Goal: Task Accomplishment & Management: Manage account settings

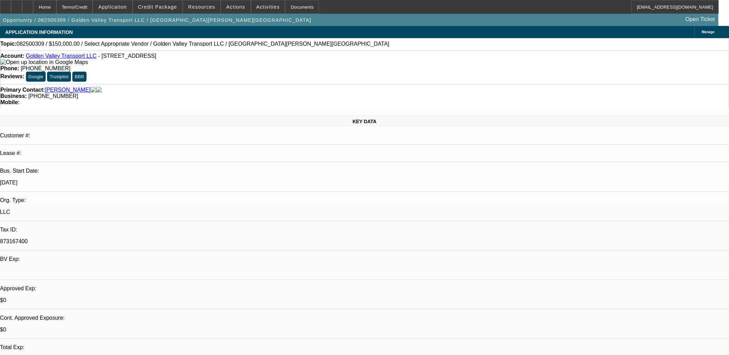
select select "0.2"
select select "2"
select select "0.1"
select select "4"
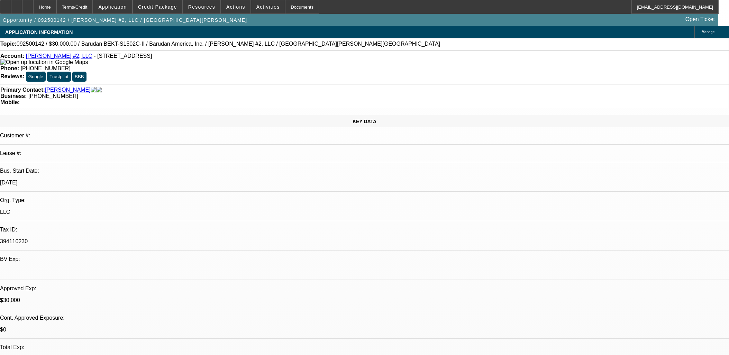
select select "0"
select select "2"
select select "0.1"
select select "4"
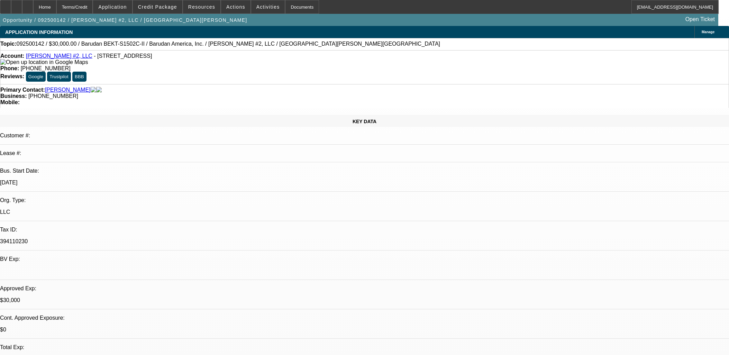
select select "0"
select select "2"
select select "0.1"
select select "4"
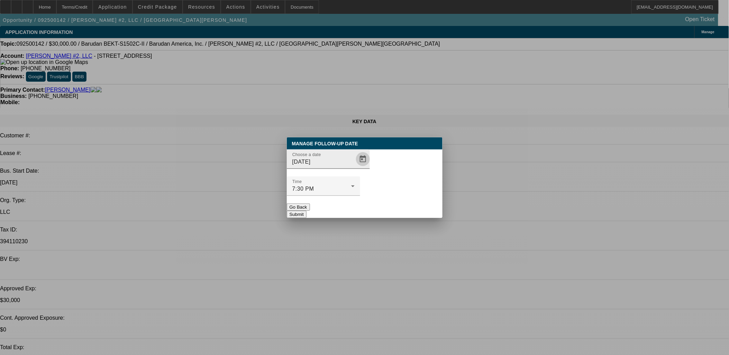
click at [355, 167] on span "Open calendar" at bounding box center [363, 159] width 17 height 17
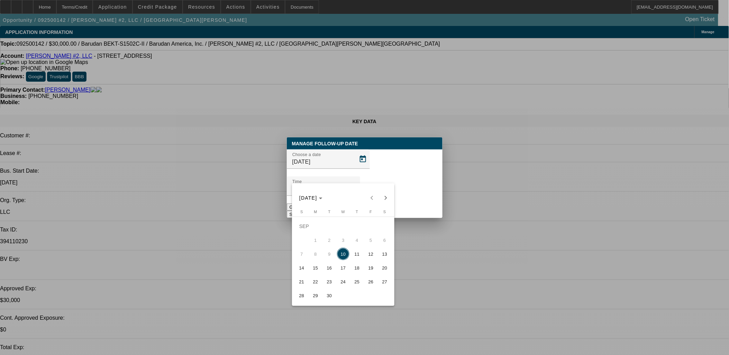
click at [348, 270] on span "17" at bounding box center [343, 267] width 12 height 12
type input "9/17/2025"
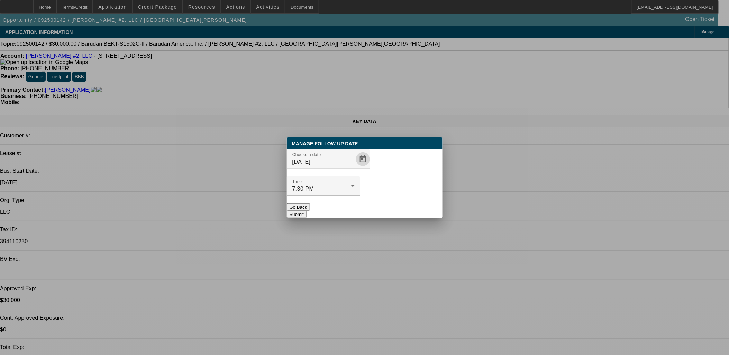
click at [306, 211] on button "Submit" at bounding box center [297, 214] width 20 height 7
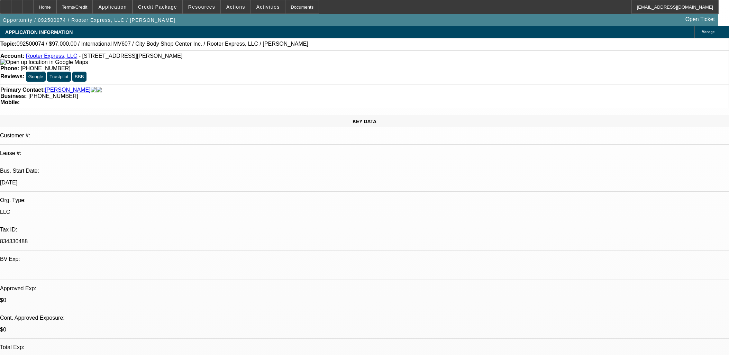
select select "0"
select select "2"
select select "0"
select select "6"
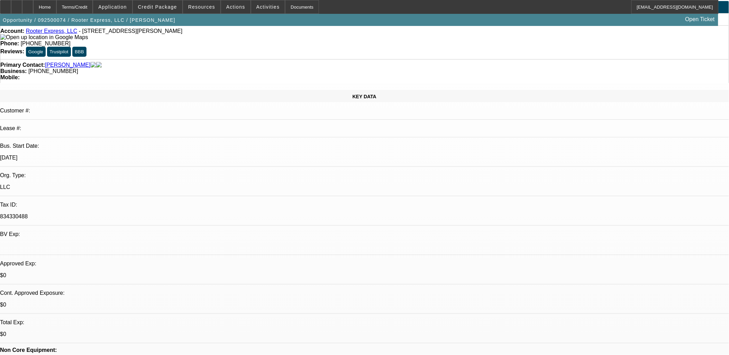
scroll to position [38, 0]
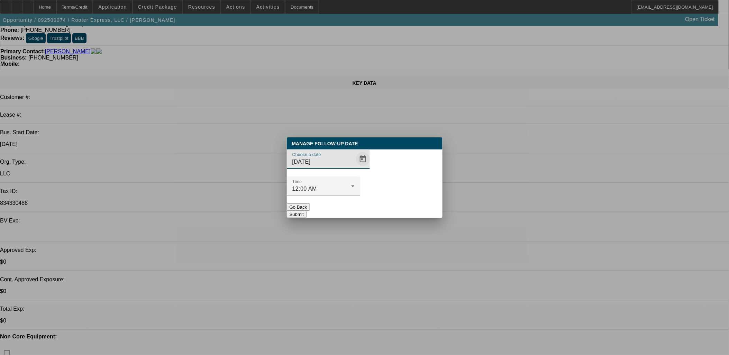
click at [355, 167] on span "Open calendar" at bounding box center [363, 159] width 17 height 17
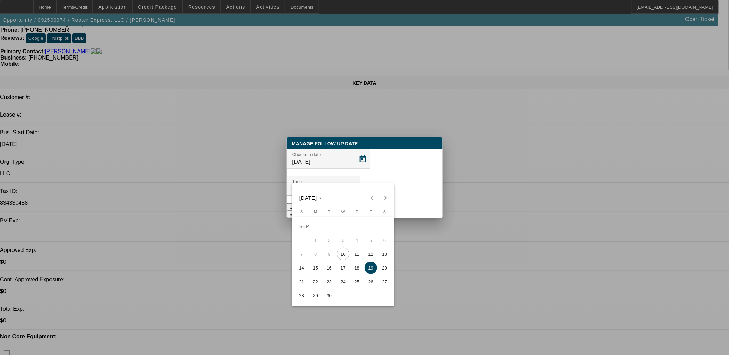
click at [383, 254] on span "13" at bounding box center [384, 254] width 12 height 12
type input "9/13/2025"
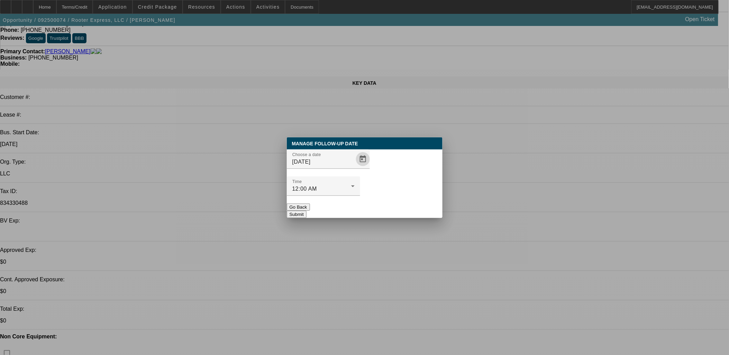
click at [306, 211] on button "Submit" at bounding box center [297, 214] width 20 height 7
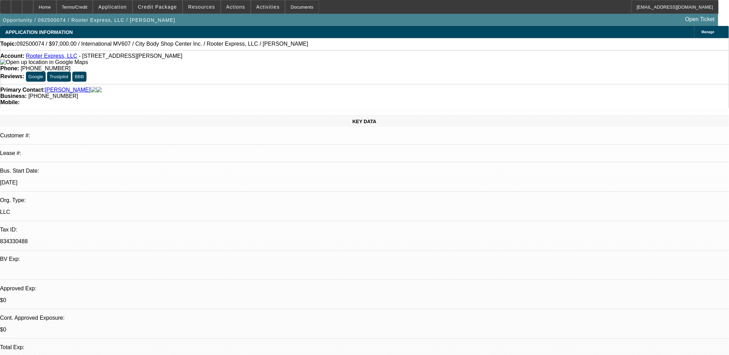
scroll to position [38, 0]
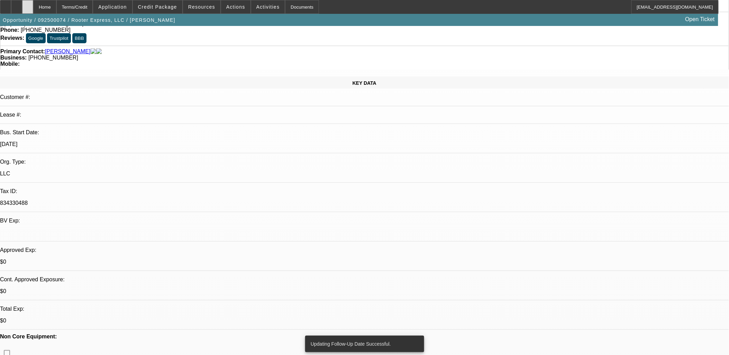
click at [33, 8] on div at bounding box center [27, 7] width 11 height 14
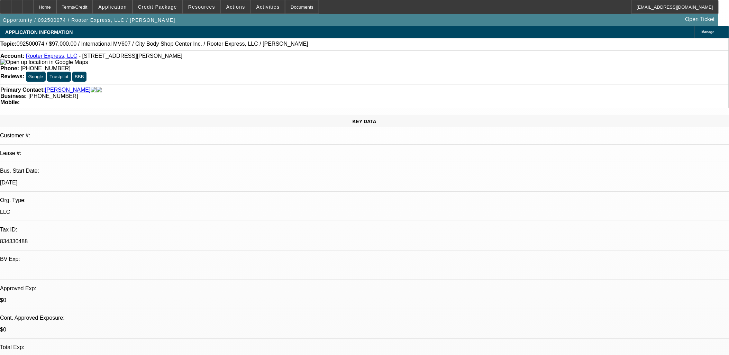
select select "0"
select select "1"
select select "2"
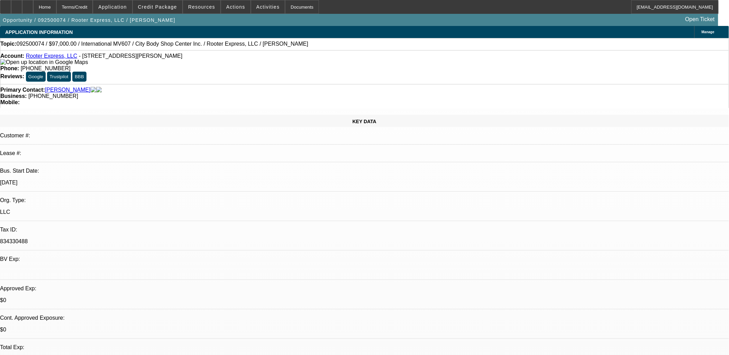
select select "6"
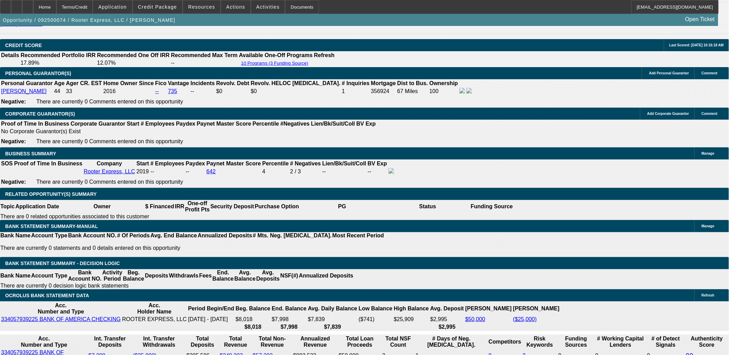
scroll to position [999, 0]
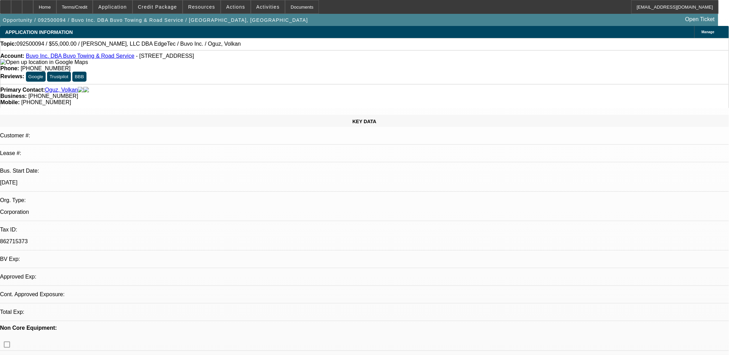
select select "0"
select select "2"
select select "0.1"
select select "4"
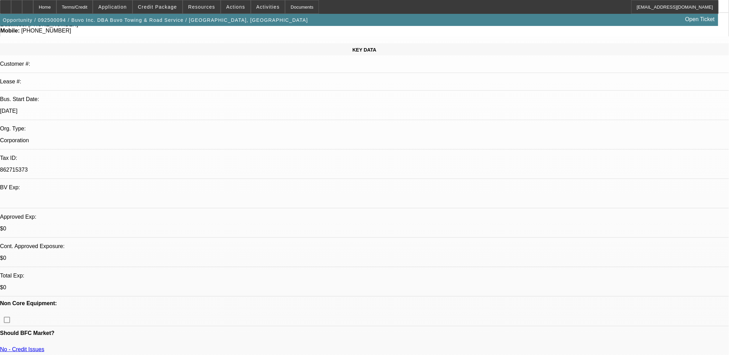
scroll to position [77, 0]
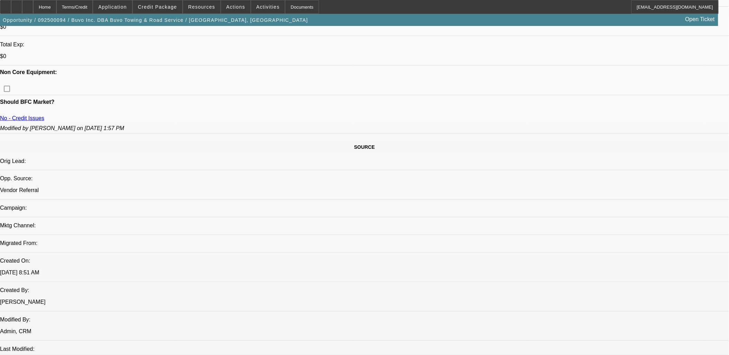
scroll to position [230, 0]
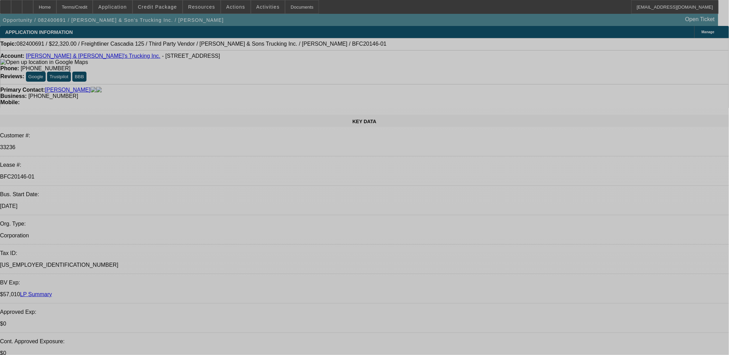
select select "0.2"
select select "0"
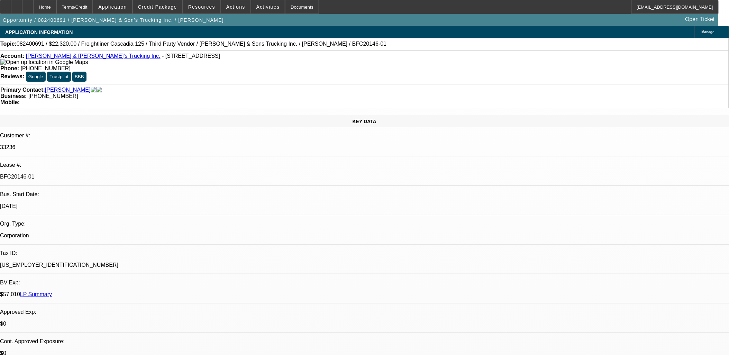
select select "0"
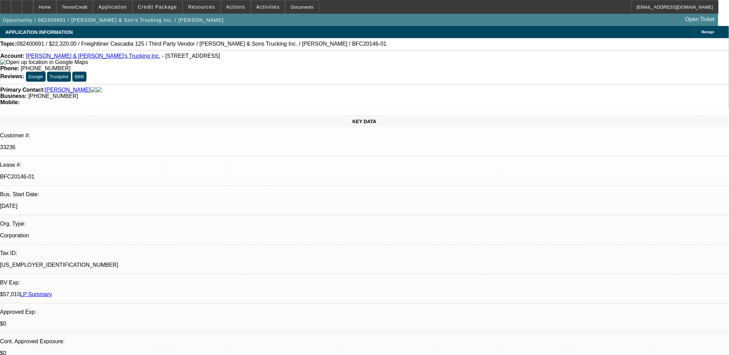
select select "2"
select select "0"
select select "2"
select select "0.1"
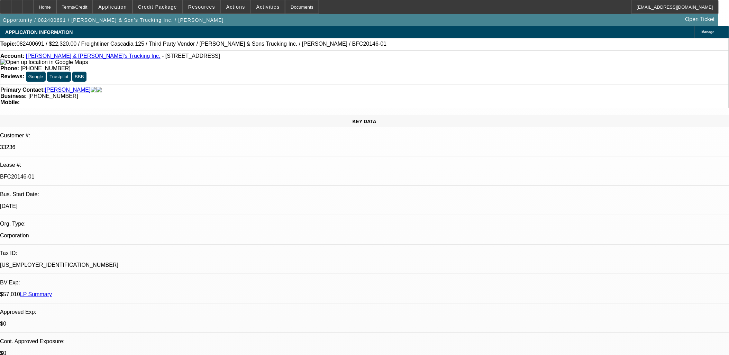
select select "1"
select select "2"
select select "6"
select select "1"
select select "2"
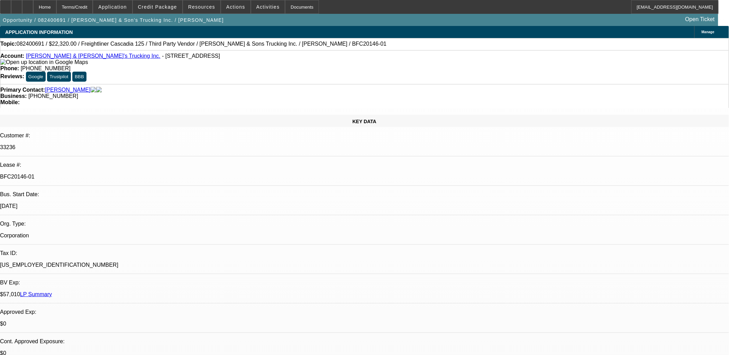
select select "6"
select select "1"
select select "2"
select select "6"
select select "1"
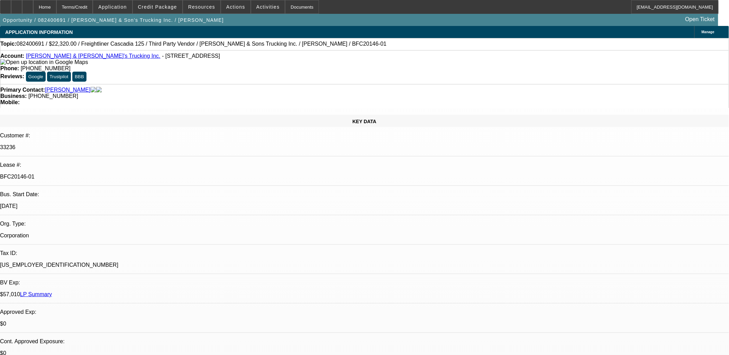
select select "2"
select select "4"
click at [52, 291] on link "LP Summary" at bounding box center [36, 294] width 32 height 6
click at [106, 174] on p "BFC20146-01" at bounding box center [364, 177] width 729 height 6
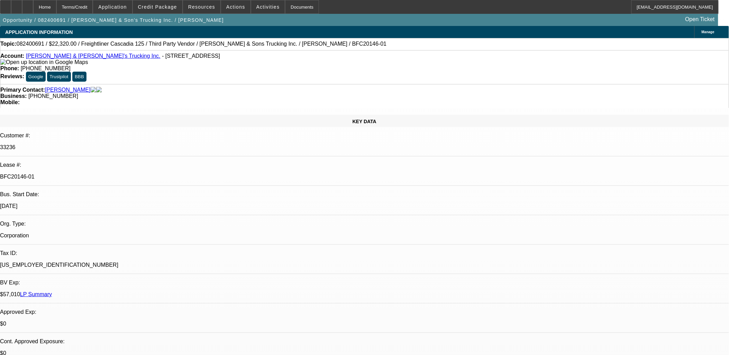
click at [106, 174] on p "BFC20146-01" at bounding box center [364, 177] width 729 height 6
copy div "BFC20146-01"
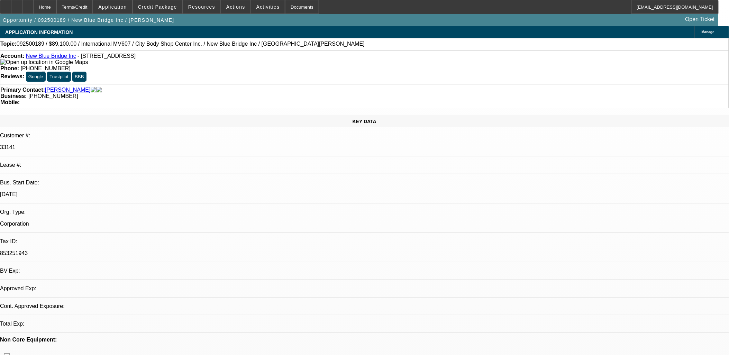
select select "0.1"
select select "0"
select select "0.1"
select select "1"
select select "2"
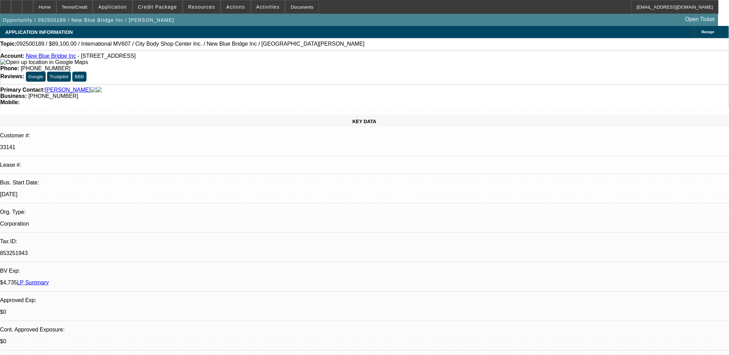
select select "4"
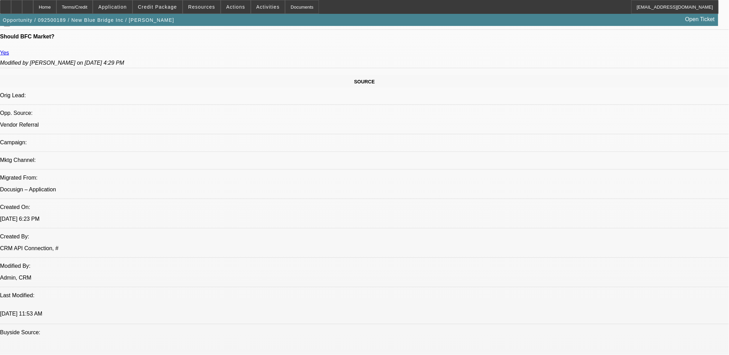
scroll to position [269, 0]
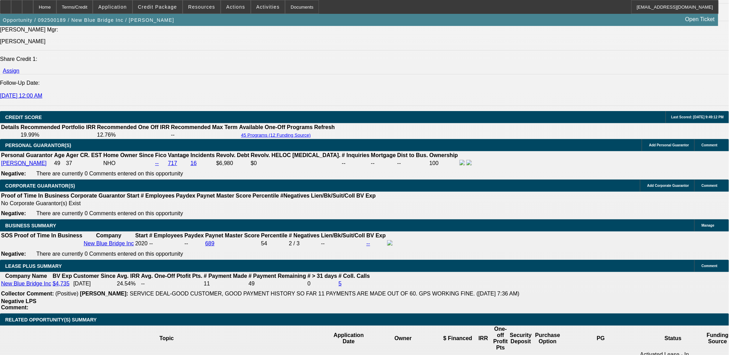
scroll to position [1076, 0]
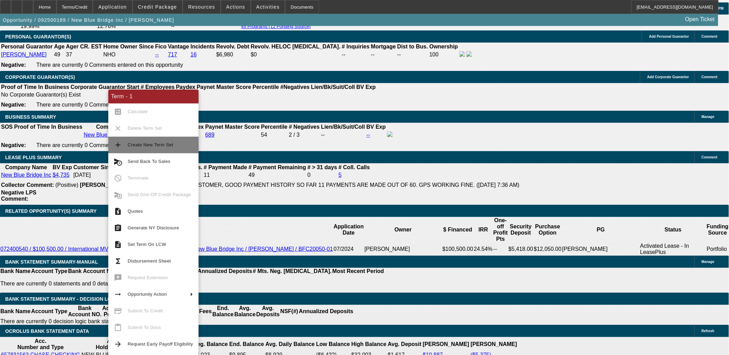
click at [140, 148] on span "Create New Term Set" at bounding box center [160, 145] width 65 height 8
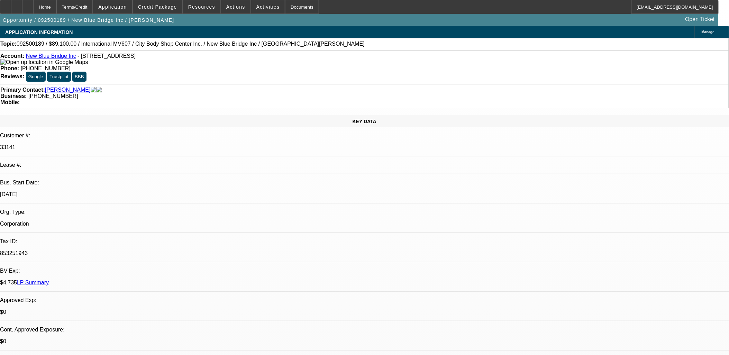
select select "0.1"
select select "0"
select select "0.1"
select select "0"
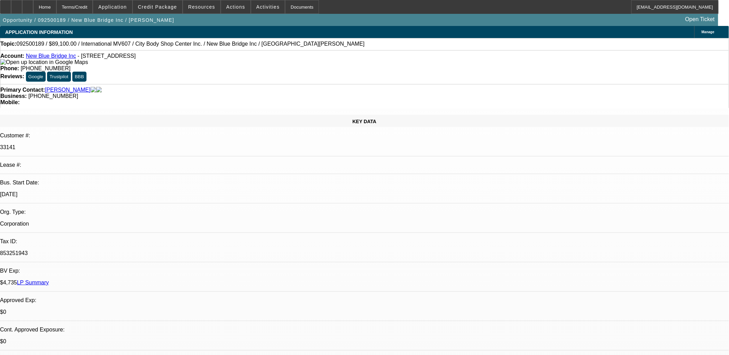
select select "0.1"
select select "1"
select select "2"
select select "4"
select select "1"
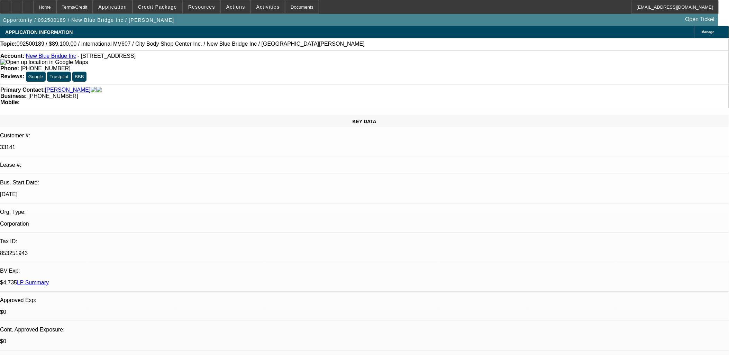
select select "2"
select select "4"
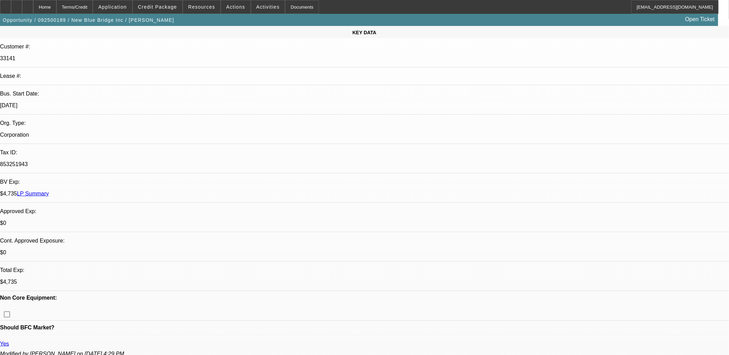
scroll to position [154, 0]
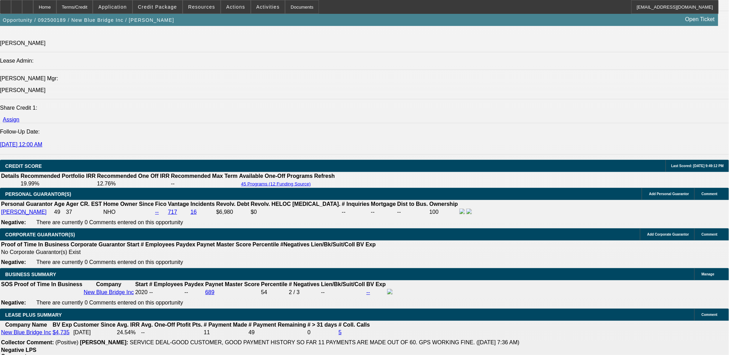
scroll to position [884, 0]
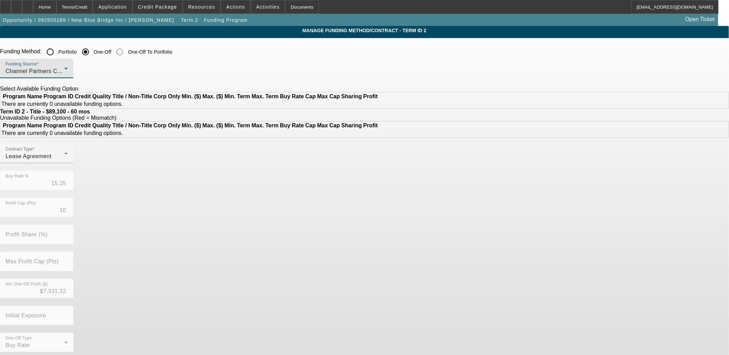
click at [97, 72] on span "Channel Partners Capital LLC (EF)" at bounding box center [52, 71] width 92 height 6
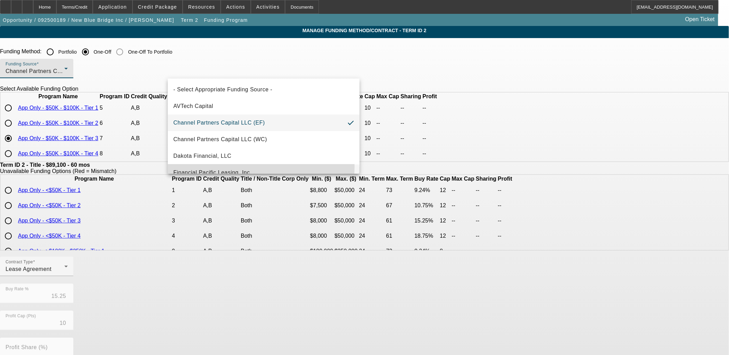
click at [225, 166] on mat-option "Financial Pacific Leasing, Inc." at bounding box center [264, 172] width 192 height 17
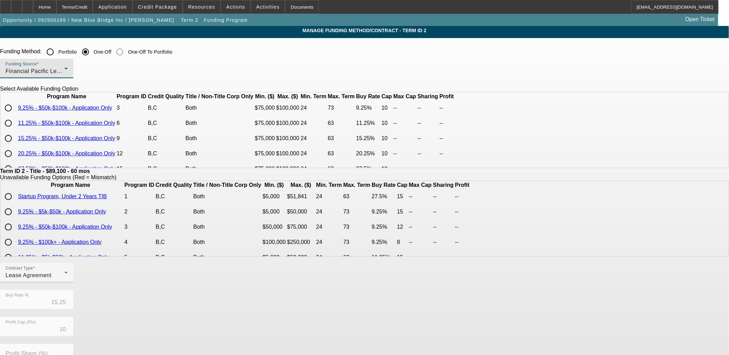
click at [84, 70] on span "Financial Pacific Leasing, Inc." at bounding box center [45, 71] width 78 height 6
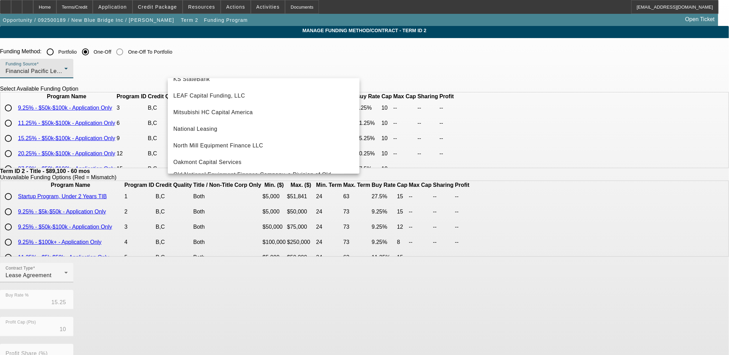
scroll to position [196, 0]
click at [134, 139] on div at bounding box center [364, 177] width 729 height 355
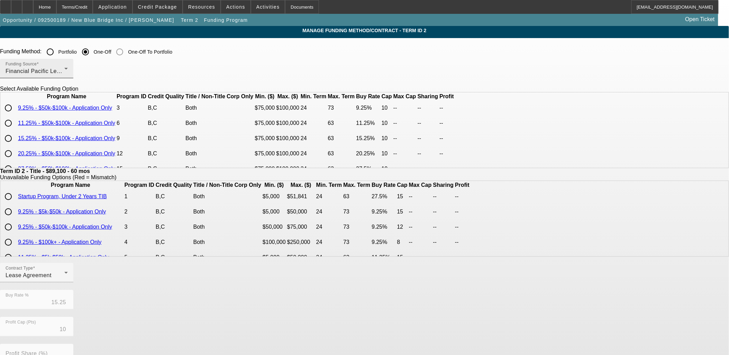
click at [64, 70] on div "Financial Pacific Leasing, Inc." at bounding box center [35, 71] width 59 height 8
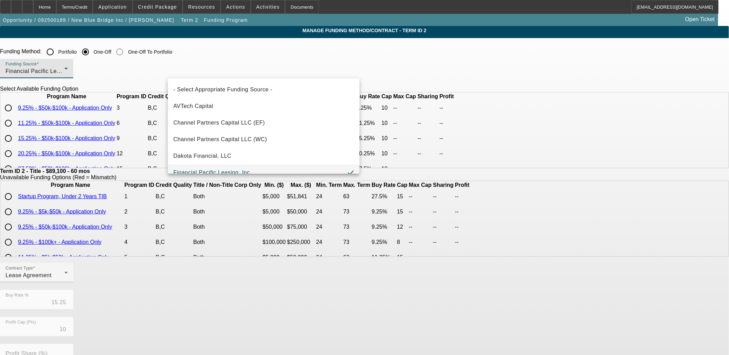
scroll to position [7, 0]
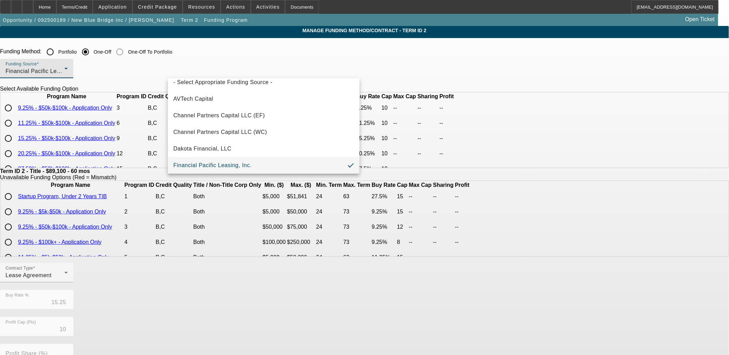
click at [206, 161] on span "Financial Pacific Leasing, Inc." at bounding box center [212, 165] width 78 height 8
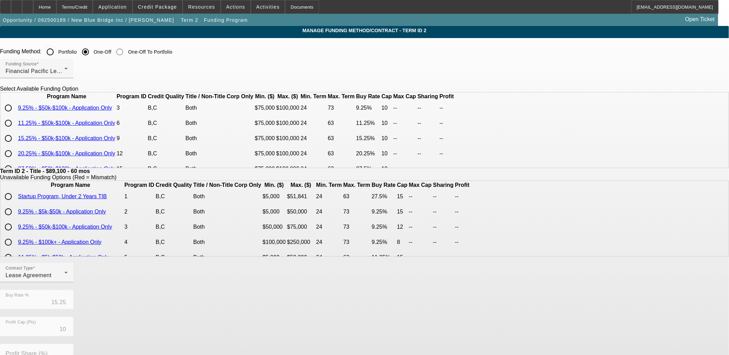
click at [57, 49] on input "Portfolio" at bounding box center [50, 52] width 14 height 14
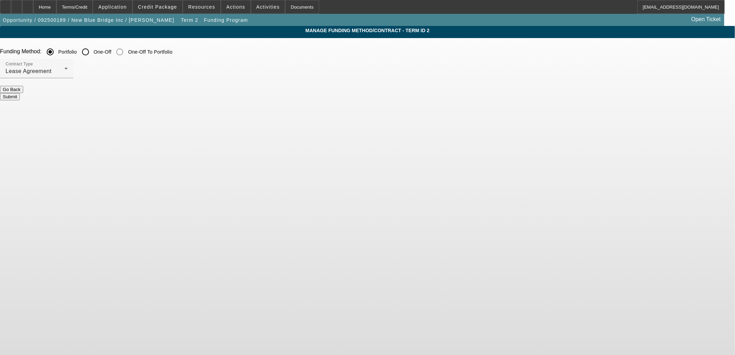
click at [20, 93] on button "Submit" at bounding box center [10, 96] width 20 height 7
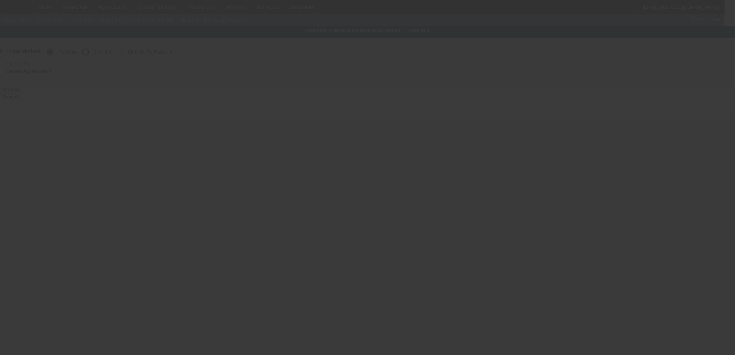
radio input "false"
radio input "true"
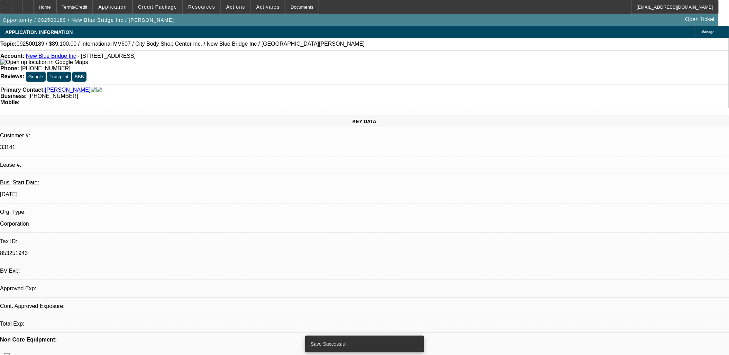
select select "0.1"
select select "0"
select select "2"
select select "0.1"
select select "4"
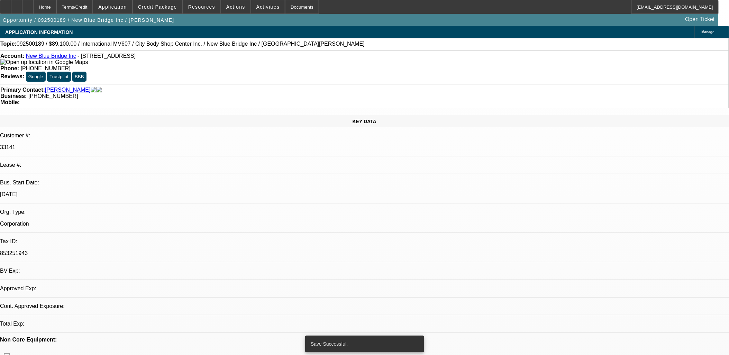
select select "0.1"
select select "0"
select select "2"
select select "0.1"
select select "4"
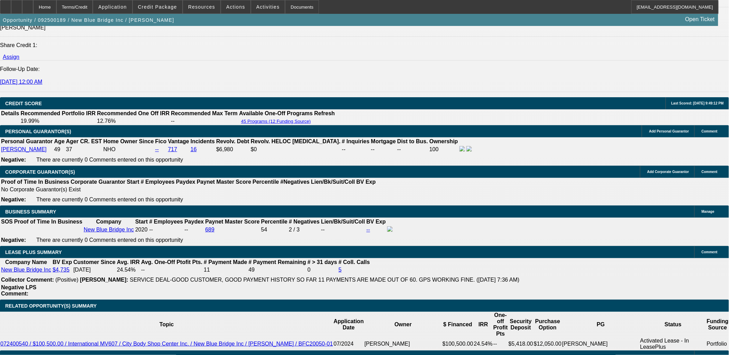
scroll to position [1058, 0]
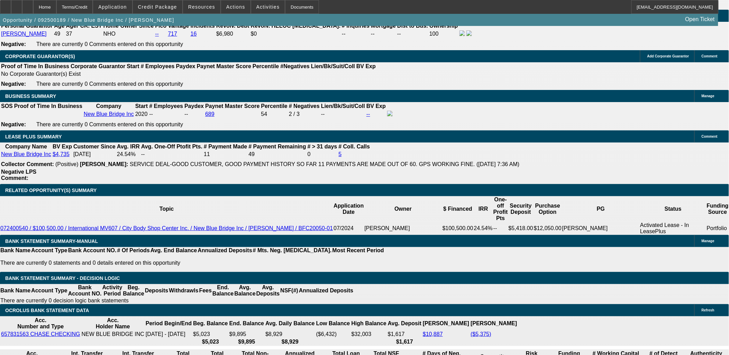
select select "2"
type input "$4,500.04"
type input "UNKNOWN"
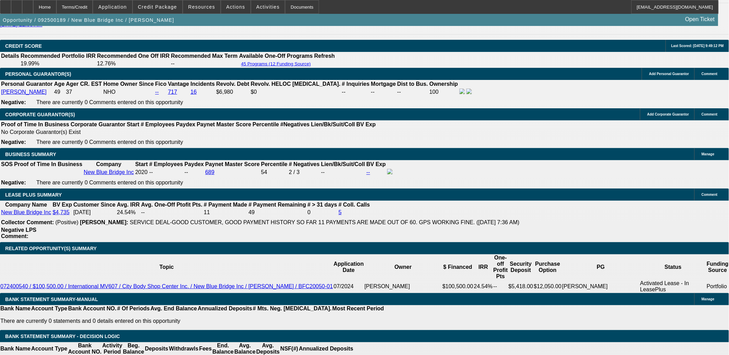
scroll to position [981, 0]
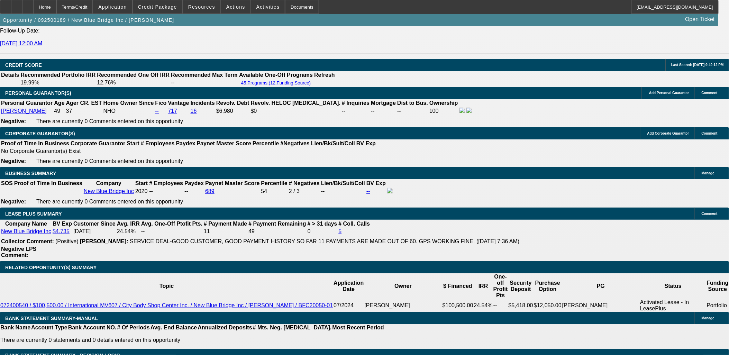
type input "22"
type input "$44.00"
type input "2250"
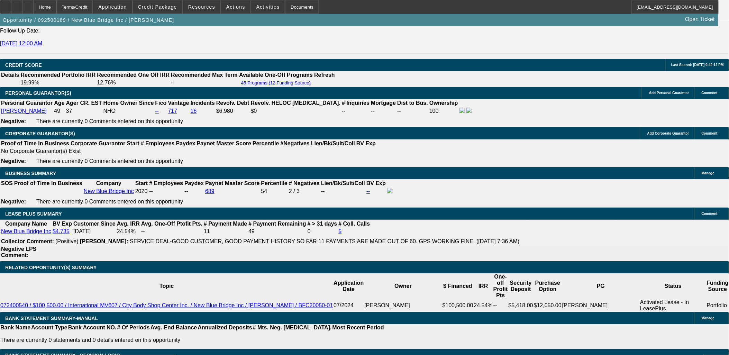
type input "$4,500.00"
type input "17.7"
type input "$2,250.00"
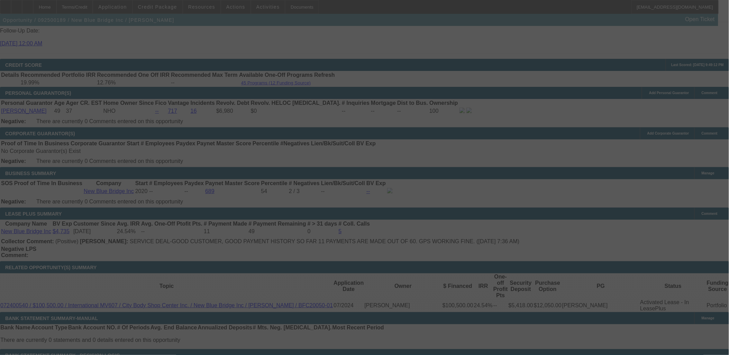
select select "0.1"
select select "2"
select select "0.1"
select select "4"
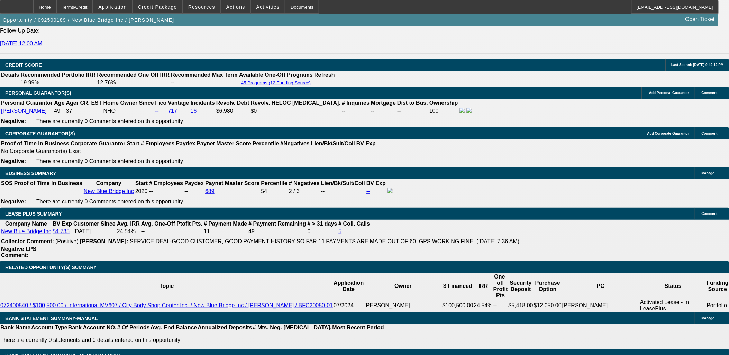
type input "$0.00"
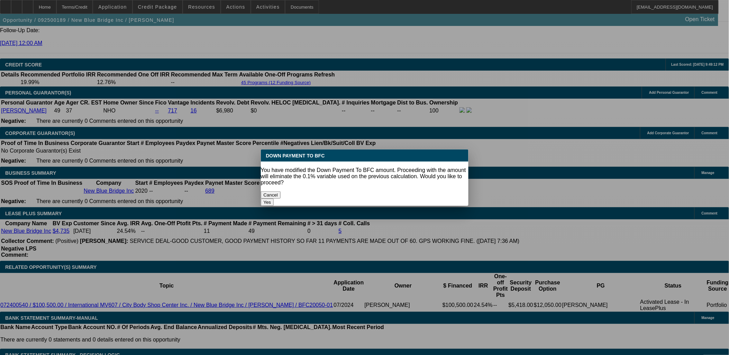
click at [274, 199] on button "Yes" at bounding box center [267, 202] width 13 height 7
select select "0"
type input "UNKNOWN"
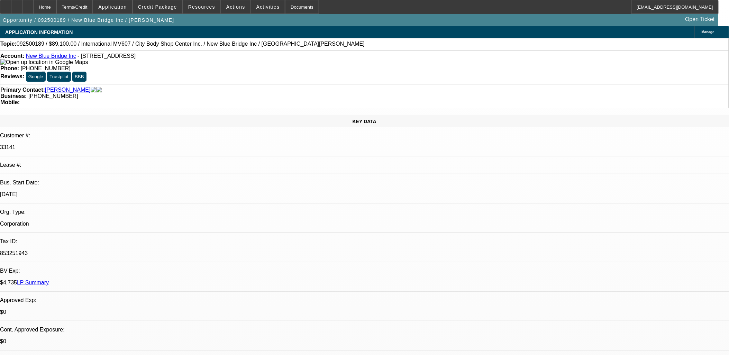
scroll to position [981, 0]
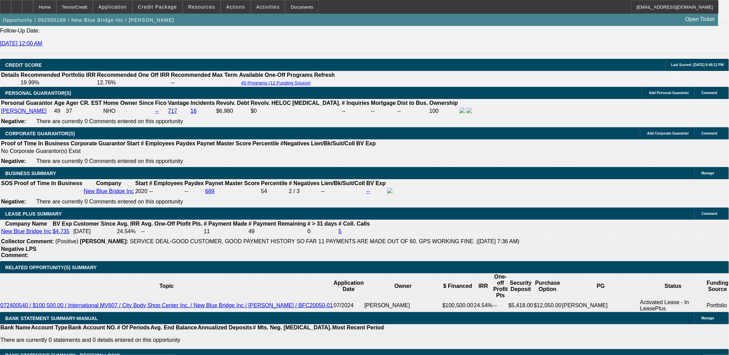
type input "$5,000.04"
type input "$2,500.02"
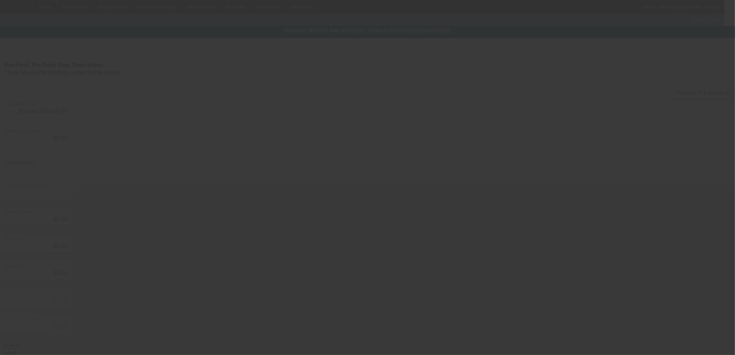
type input "$99,000.00"
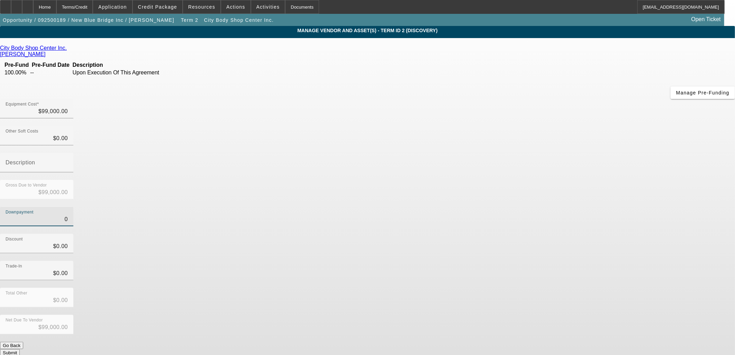
drag, startPoint x: 427, startPoint y: 136, endPoint x: 545, endPoint y: 144, distance: 118.6
click at [544, 207] on div "Downpayment 0" at bounding box center [367, 220] width 735 height 27
type input "9"
type input "$9.00"
type input "$98,991.00"
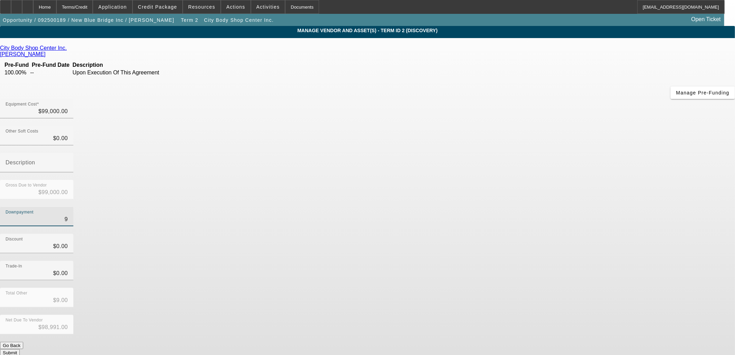
type input "99"
type input "$99.00"
type input "$98,901.00"
type input "990"
type input "$990.00"
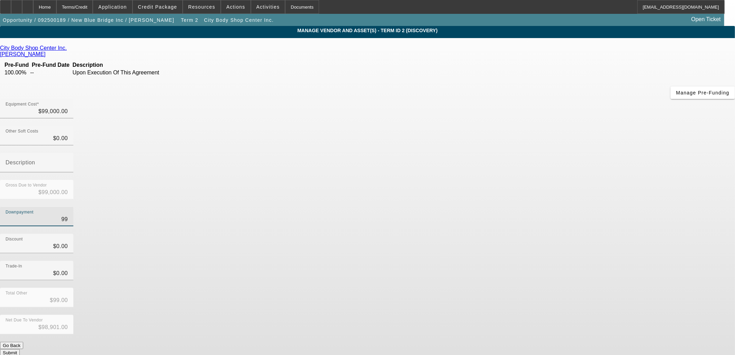
type input "$98,010.00"
type input "9900"
type input "$9,900.00"
type input "$89,100.00"
type input "$9,900.00"
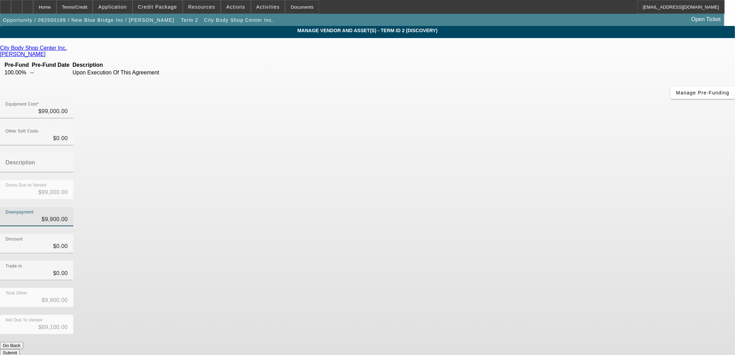
click at [545, 207] on div "Downpayment $9,900.00" at bounding box center [367, 220] width 735 height 27
click at [20, 349] on button "Submit" at bounding box center [10, 352] width 20 height 7
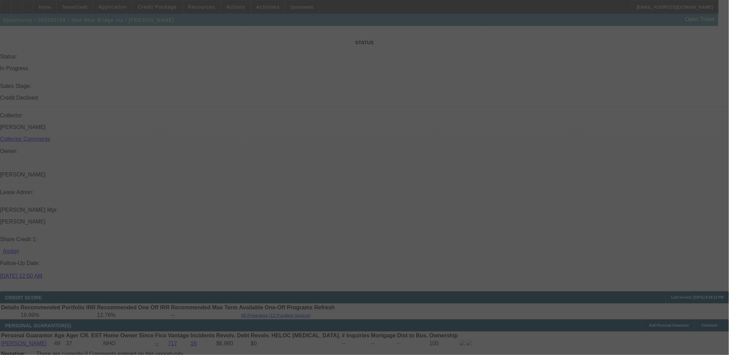
scroll to position [989, 0]
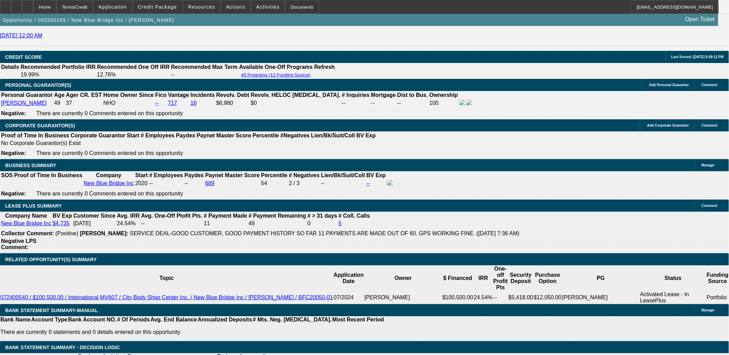
select select "0"
select select "2"
select select "0.1"
select select "4"
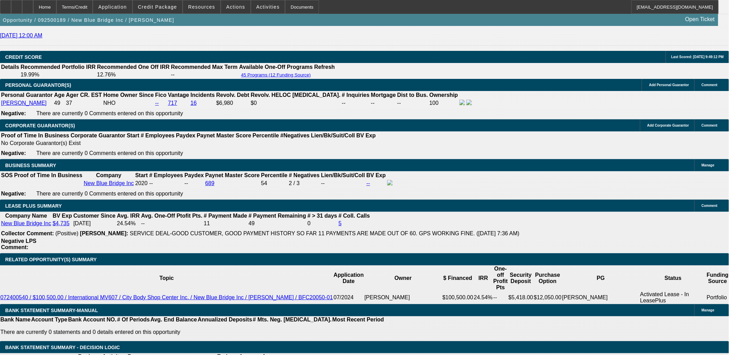
select select "0.1"
select select "0"
select select "2"
select select "0.1"
select select "4"
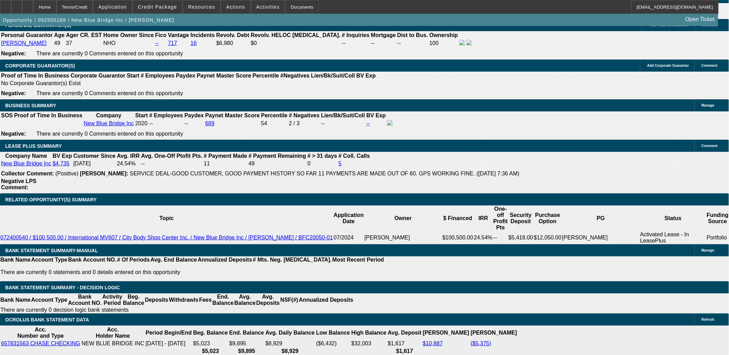
scroll to position [1066, 0]
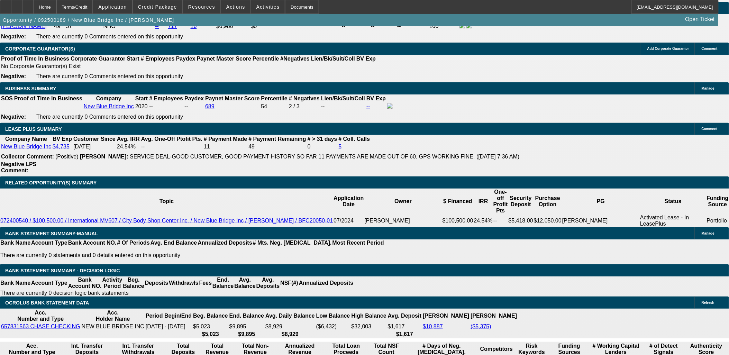
type input "225"
type input "$450.00"
type input "UNKNOWN"
type input "2250"
type input "$4,500.00"
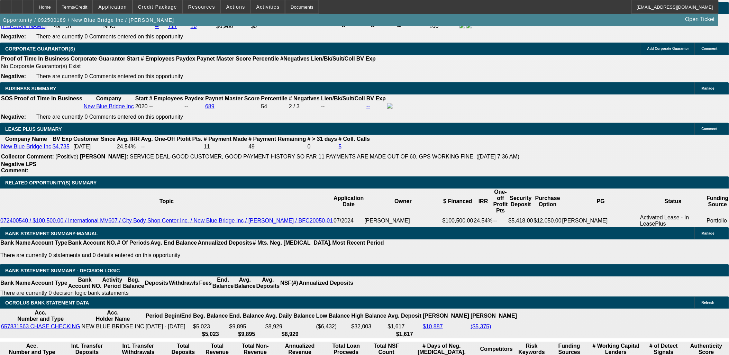
type input "17.7"
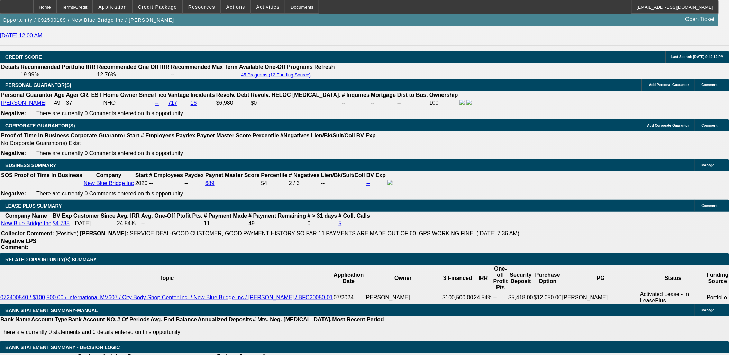
type input "$2,250.00"
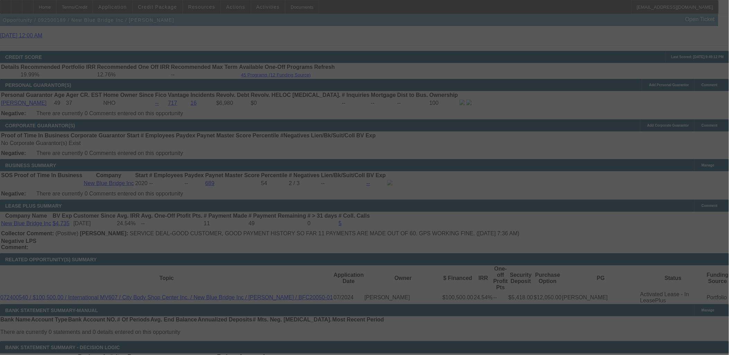
select select "0"
select select "2"
select select "0.1"
select select "4"
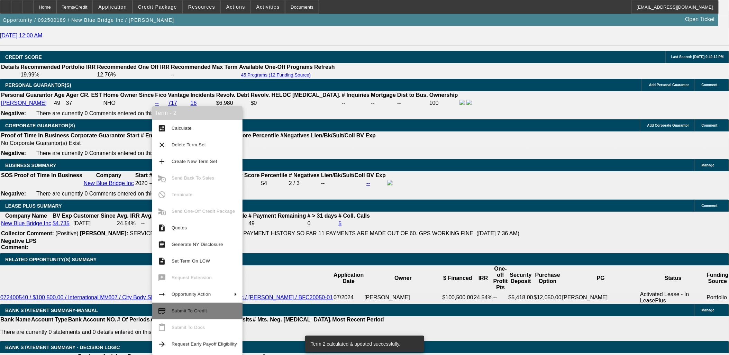
click at [174, 312] on span "Submit To Credit" at bounding box center [189, 310] width 35 height 5
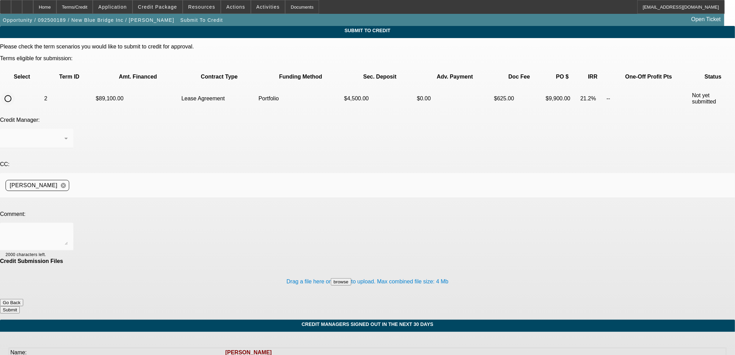
click at [15, 92] on input "radio" at bounding box center [8, 99] width 14 height 14
radio input "true"
click at [64, 134] on div at bounding box center [35, 138] width 59 height 8
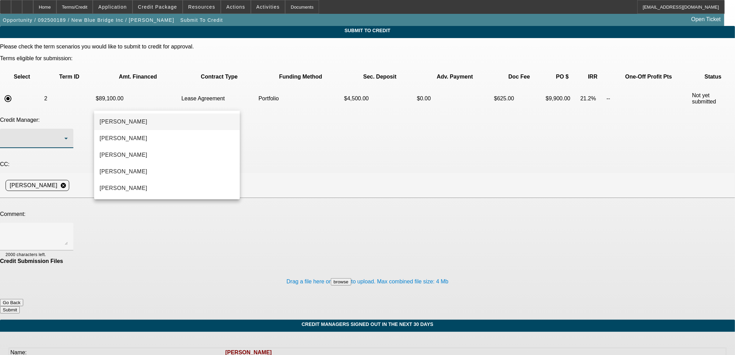
click at [131, 123] on span "Arida, George" at bounding box center [124, 122] width 48 height 8
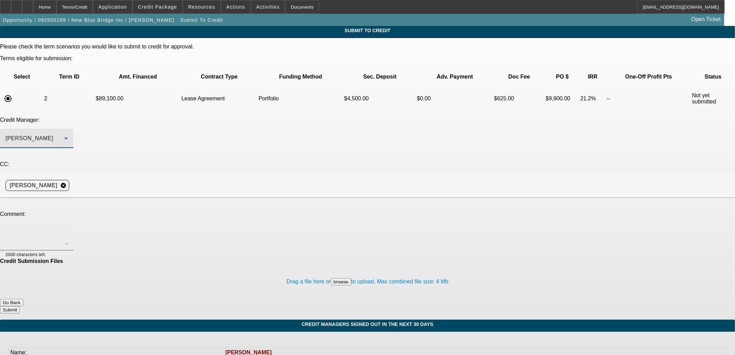
click at [68, 228] on textarea at bounding box center [37, 236] width 62 height 17
type textarea "Please note initial monies are closer to 15% because customer will pay a 10% de…"
click at [20, 306] on button "Submit" at bounding box center [10, 309] width 20 height 7
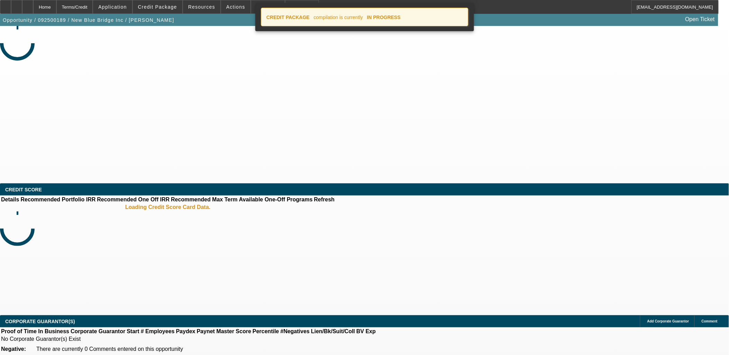
select select "0"
select select "2"
select select "0.1"
select select "4"
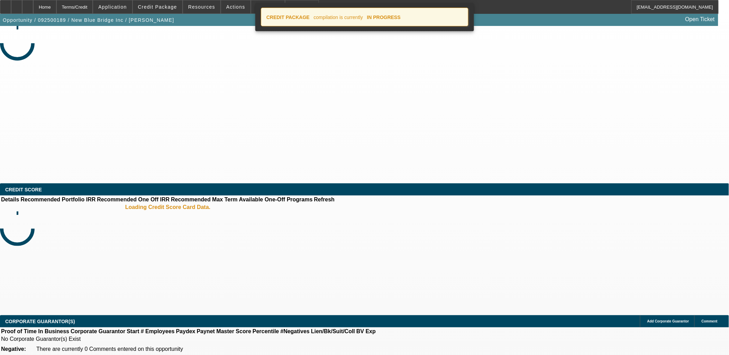
select select "0.1"
select select "0"
select select "2"
select select "0.1"
select select "4"
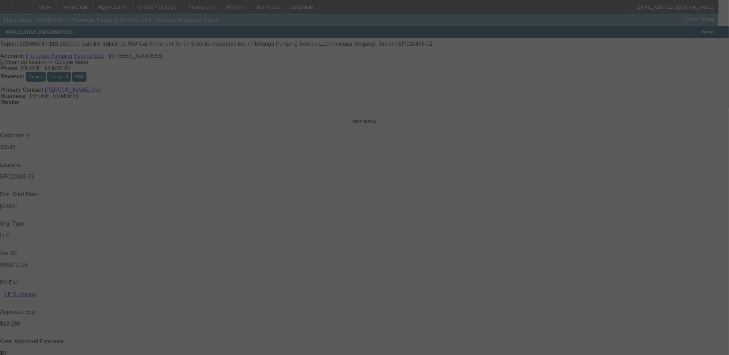
select select "0"
select select "2"
select select "0.1"
select select "0"
select select "2"
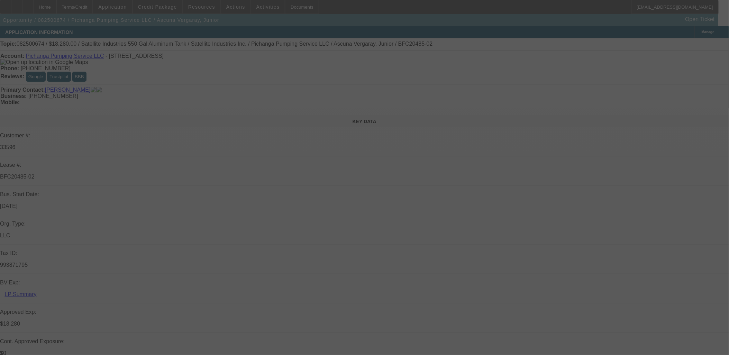
select select "0.1"
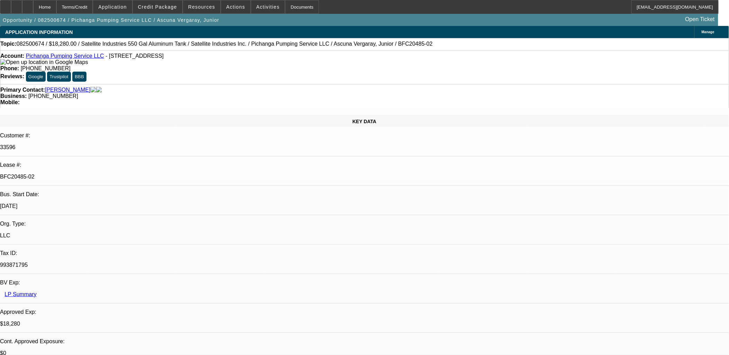
select select "1"
select select "2"
select select "4"
select select "1"
select select "2"
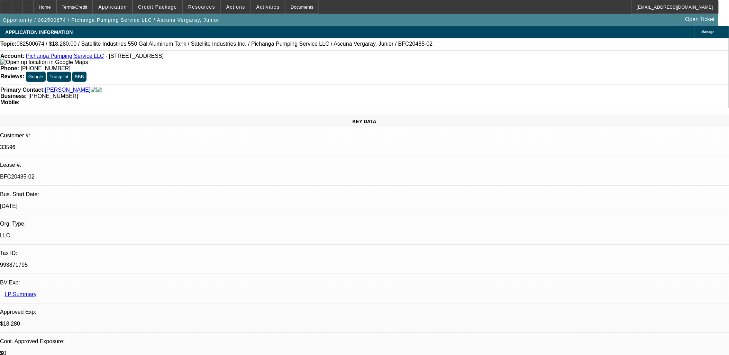
select select "4"
click at [174, 7] on span "Credit Package" at bounding box center [157, 7] width 39 height 6
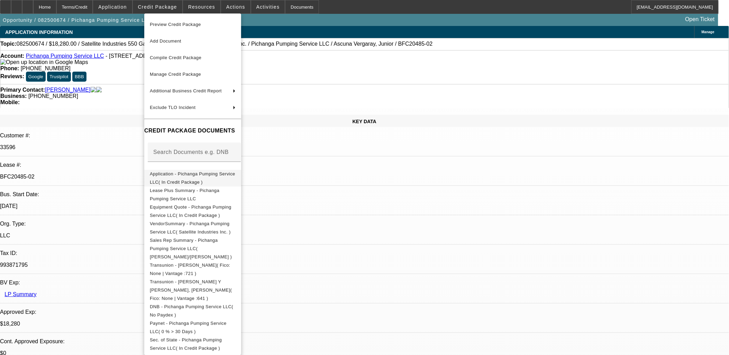
click at [202, 173] on span "Application - Pichanga Pumping Service LLC( In Credit Package )" at bounding box center [192, 177] width 85 height 13
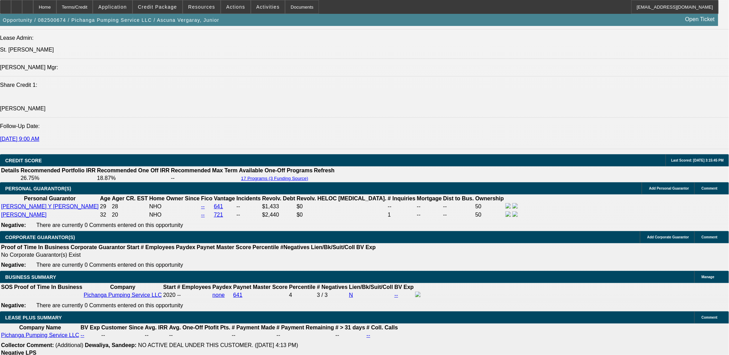
scroll to position [961, 0]
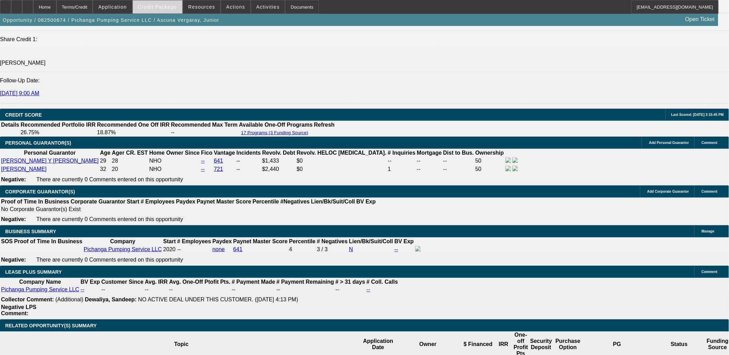
click at [168, 8] on span "Credit Package" at bounding box center [157, 7] width 39 height 6
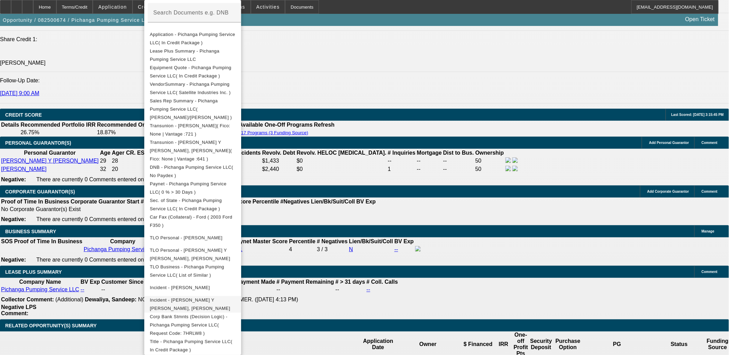
scroll to position [142, 0]
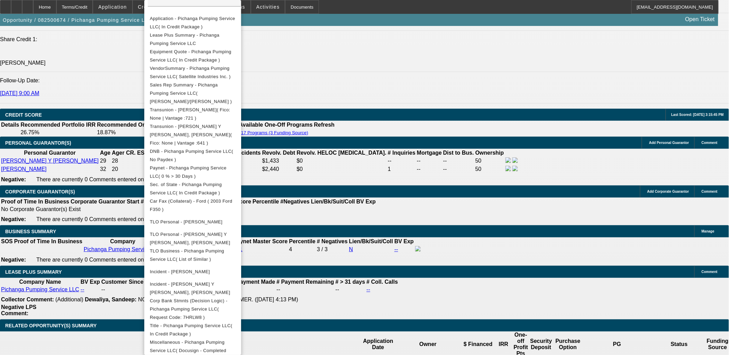
click at [376, 196] on div at bounding box center [364, 177] width 729 height 355
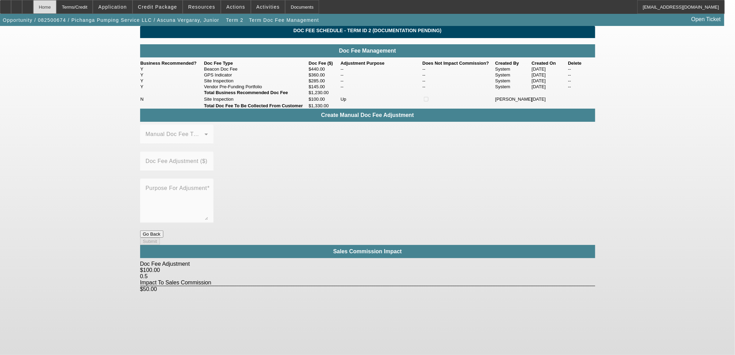
click at [56, 6] on div "Home" at bounding box center [44, 7] width 23 height 14
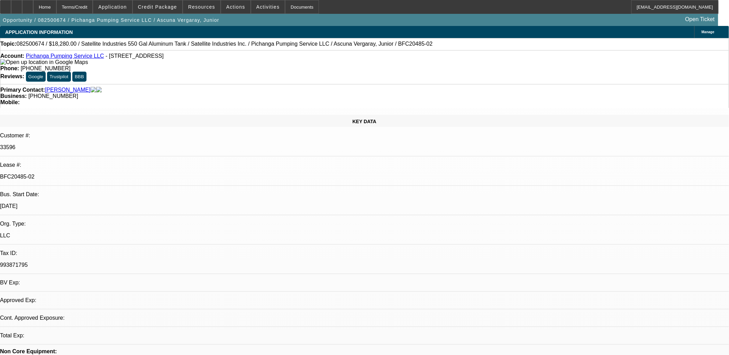
select select "0"
select select "2"
select select "0.1"
select select "4"
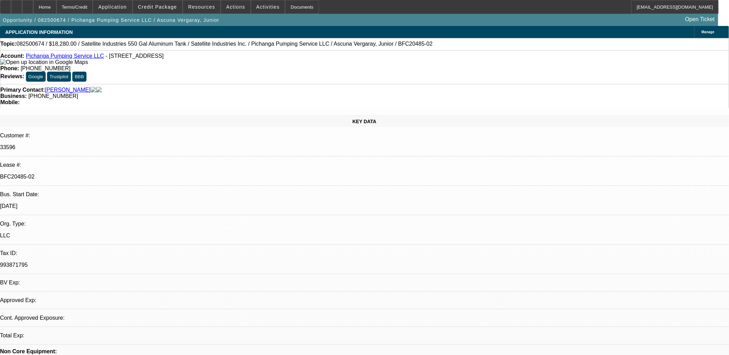
select select "0"
select select "2"
select select "0.1"
select select "4"
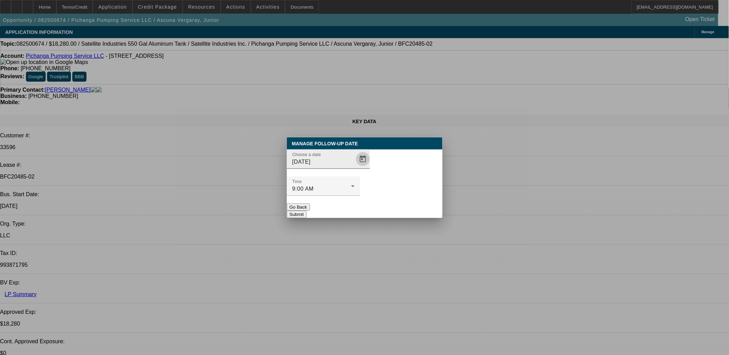
click at [355, 167] on span "Open calendar" at bounding box center [363, 159] width 17 height 17
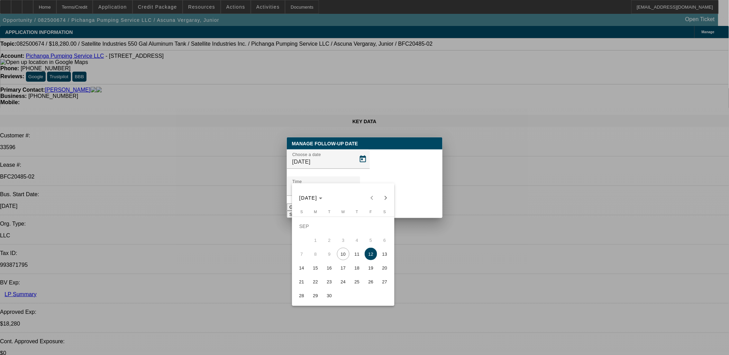
click at [358, 285] on span "25" at bounding box center [357, 281] width 12 height 12
type input "9/25/2025"
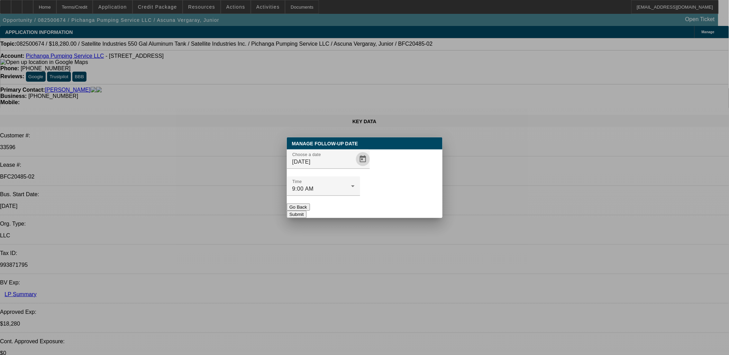
click at [306, 211] on button "Submit" at bounding box center [297, 214] width 20 height 7
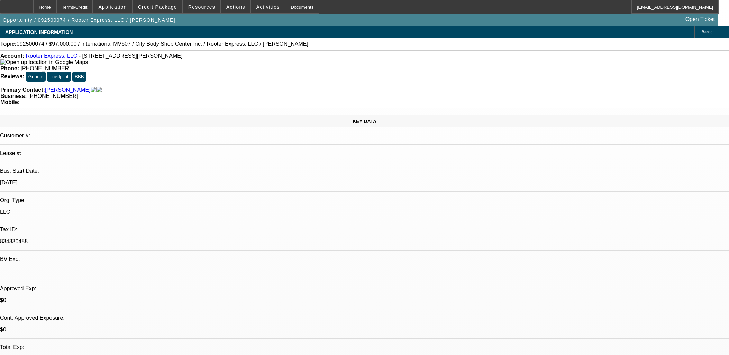
select select "0"
select select "2"
select select "0"
select select "6"
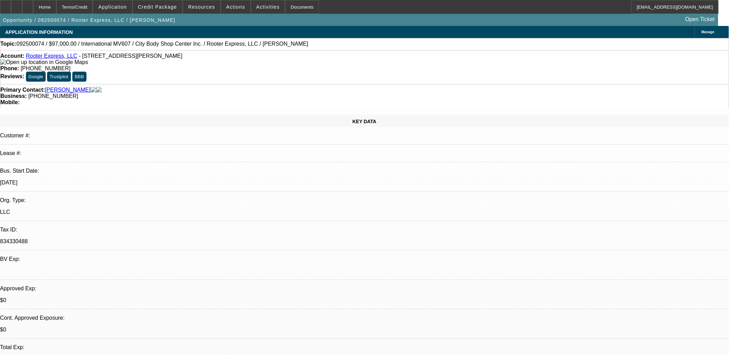
select select "0.2"
select select "2"
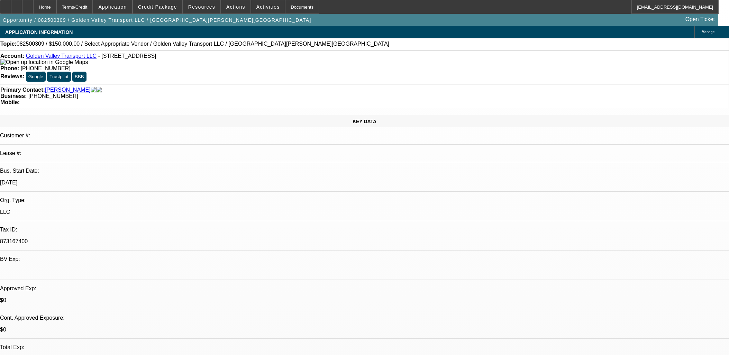
select select "0.1"
select select "4"
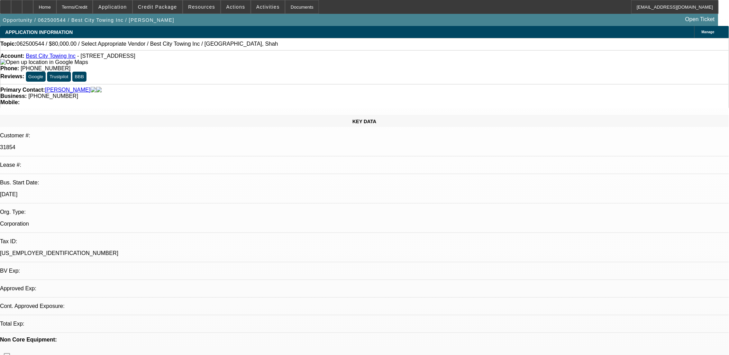
select select "0"
select select "2"
select select "0.1"
select select "1"
select select "2"
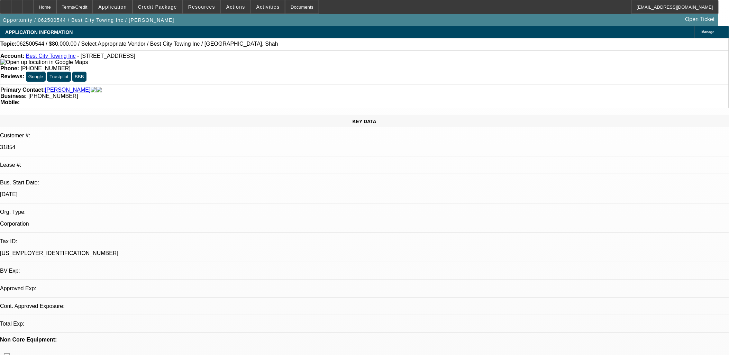
select select "4"
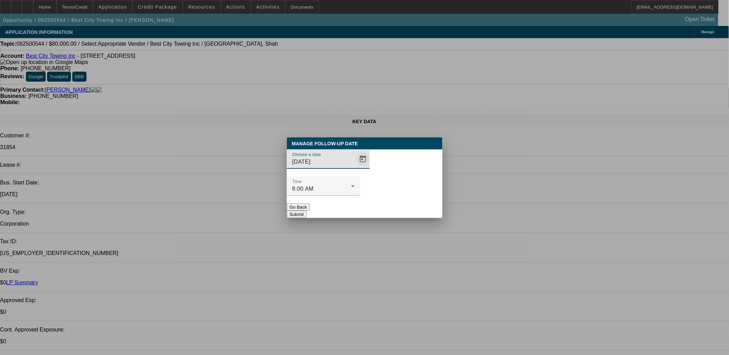
click at [355, 167] on span "Open calendar" at bounding box center [363, 159] width 17 height 17
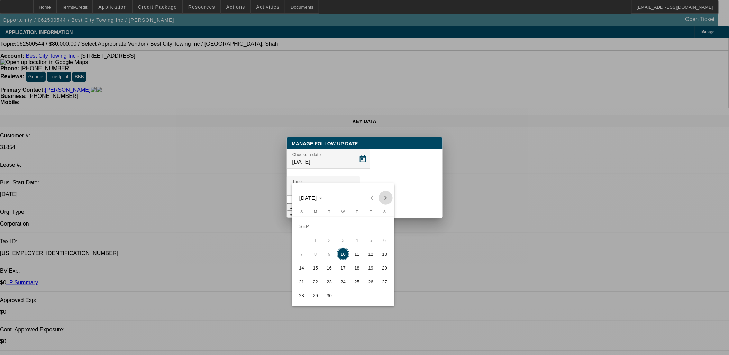
click at [386, 202] on span "Next month" at bounding box center [386, 198] width 14 height 14
click at [375, 200] on span "Previous month" at bounding box center [372, 198] width 14 height 14
click at [345, 284] on span "24" at bounding box center [343, 281] width 12 height 12
type input "9/24/2025"
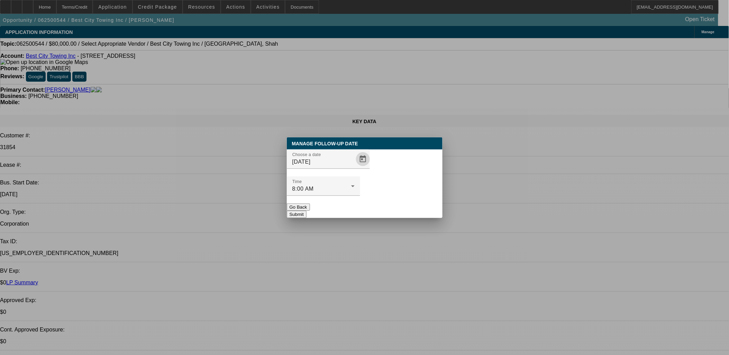
click at [306, 211] on button "Submit" at bounding box center [297, 214] width 20 height 7
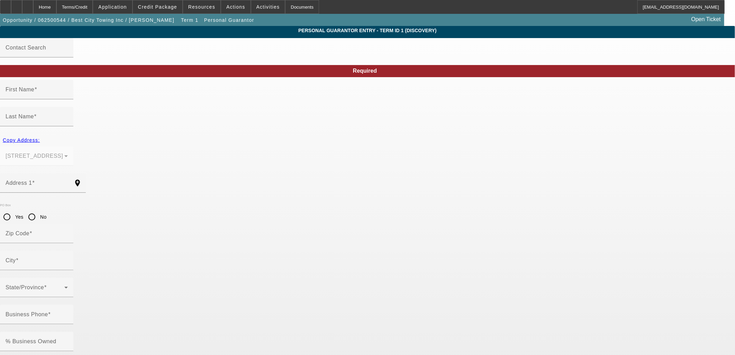
type input "Ali"
type input "Haider"
type input "520 Hicksville Rd"
radio input "true"
type input "11758"
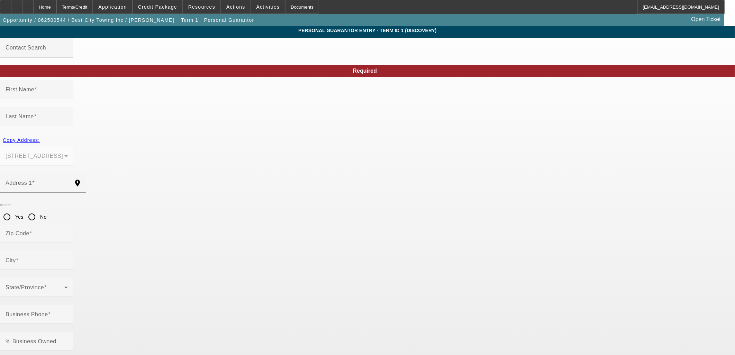
type input "Massapequa"
type input "(929) 248-8161"
type input "100"
type input "124-90-9053"
type input "snjtowingnyc@gmail.com"
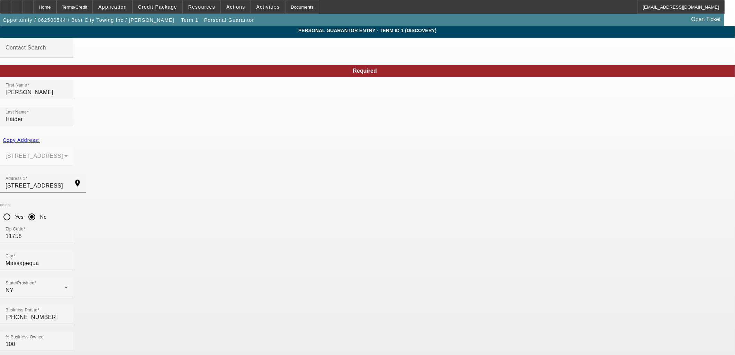
click at [56, 5] on div "Home" at bounding box center [44, 7] width 23 height 14
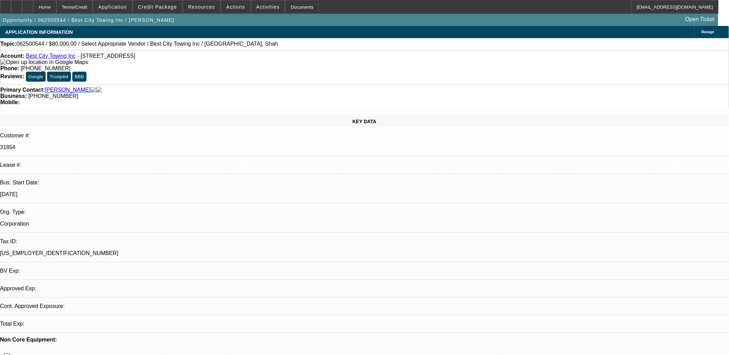
select select "0"
select select "2"
select select "0.1"
select select "4"
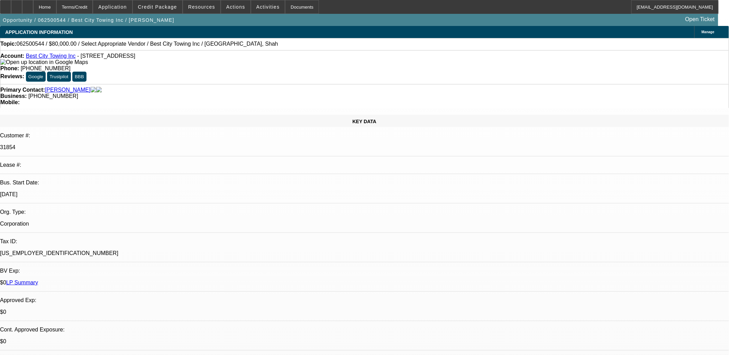
radio input "true"
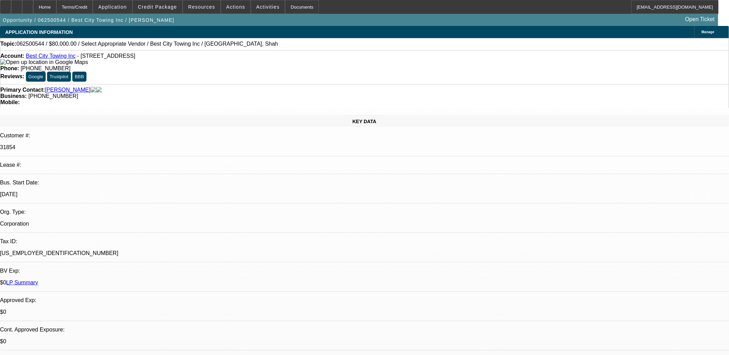
drag, startPoint x: 690, startPoint y: 134, endPoint x: 742, endPoint y: 132, distance: 52.6
click at [729, 132] on html "Home Terms/Credit Application Credit Package Resources Actions Activities Docum…" at bounding box center [364, 177] width 729 height 355
type textarea "He still has a truck listed for sale. CB in 2 weeks to check in. He wants to up…"
radio input "true"
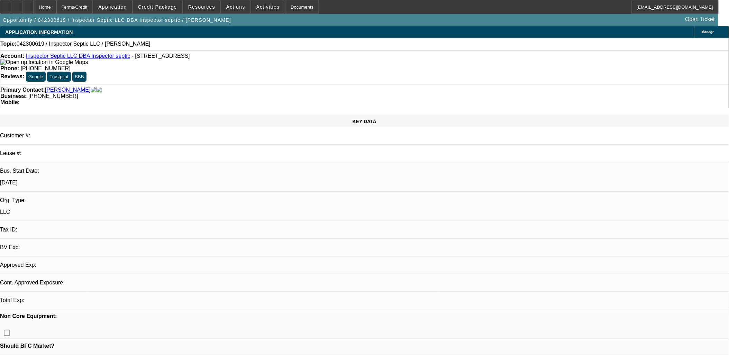
select select "0"
select select "2"
select select "0.1"
select select "1"
select select "2"
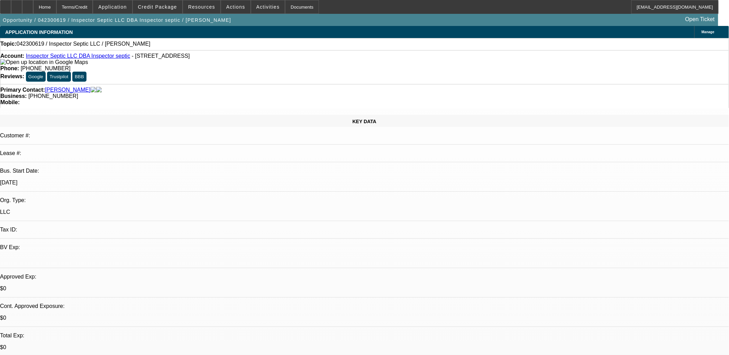
select select "4"
click at [165, 5] on span "Credit Package" at bounding box center [157, 7] width 39 height 6
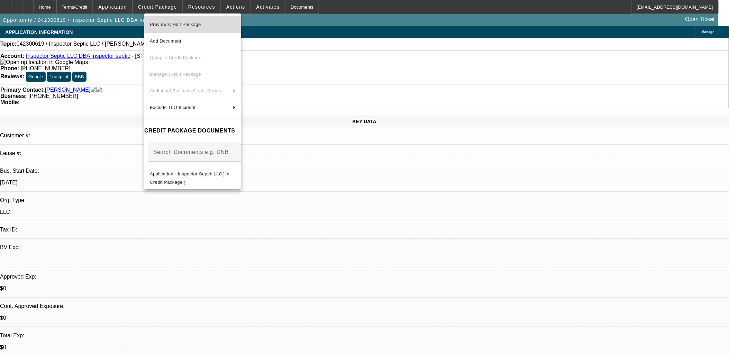
click at [169, 25] on span "Preview Credit Package" at bounding box center [175, 24] width 51 height 5
